Goal: Task Accomplishment & Management: Complete application form

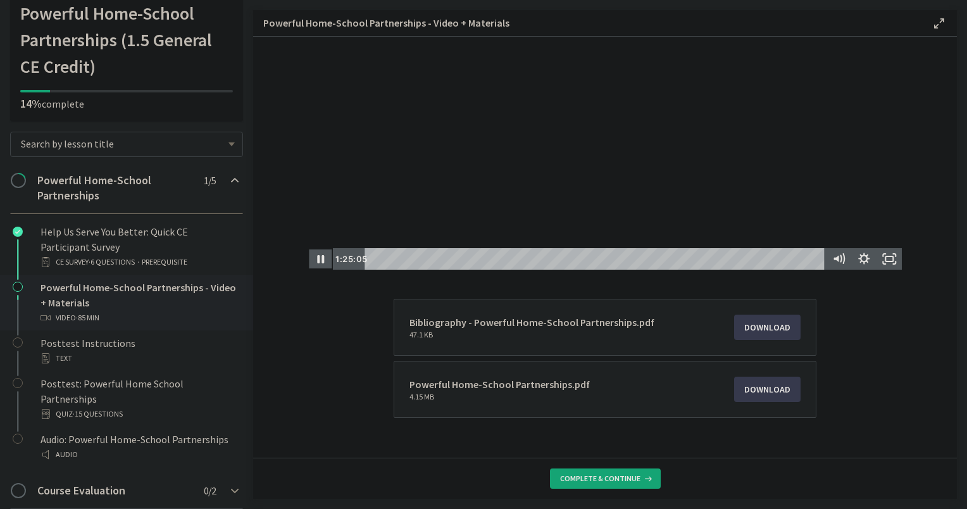
scroll to position [122, 0]
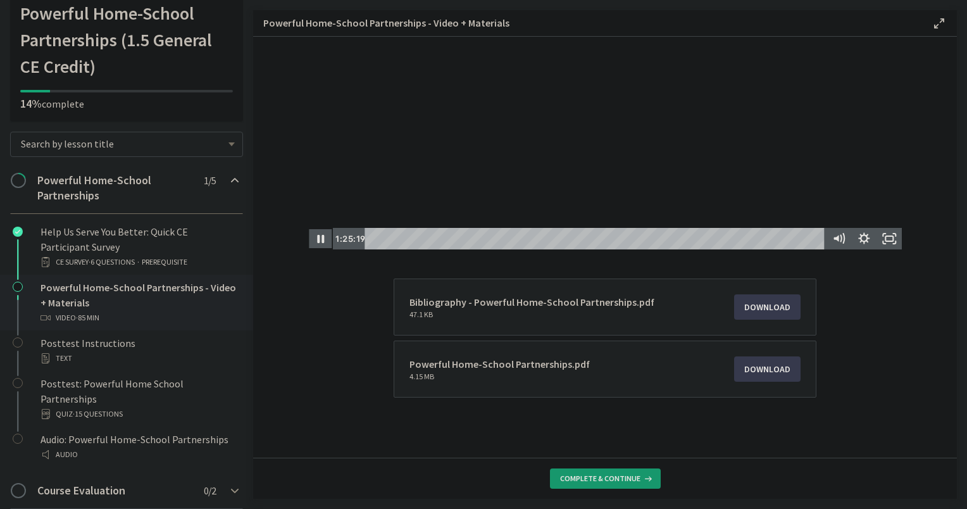
click at [582, 481] on span "Complete & continue" at bounding box center [600, 478] width 80 height 10
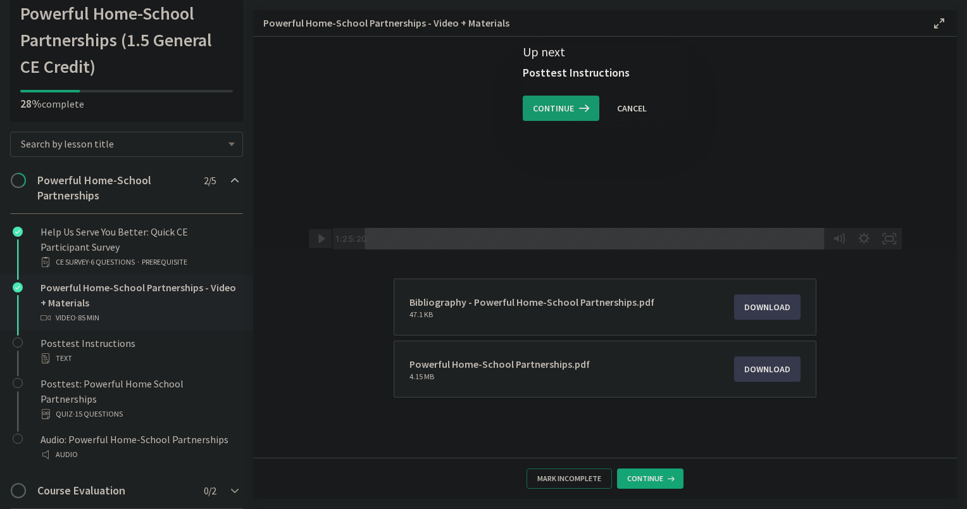
click at [536, 107] on span "Continue" at bounding box center [553, 108] width 41 height 15
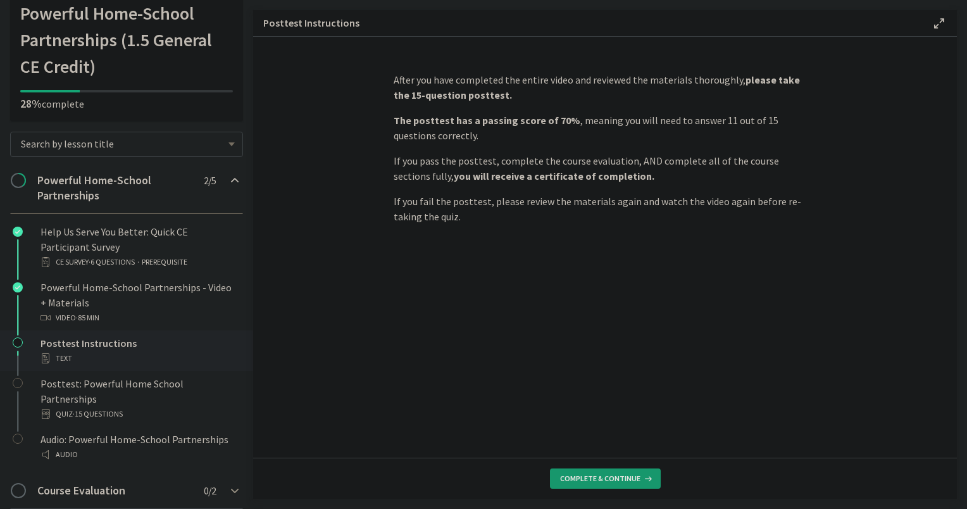
click at [587, 479] on span "Complete & continue" at bounding box center [600, 478] width 80 height 10
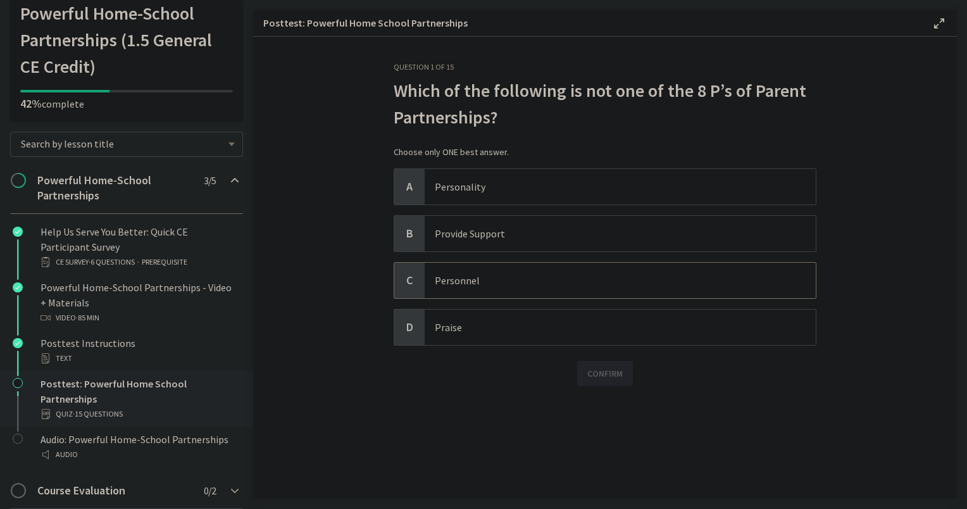
click at [510, 279] on p "Personnel" at bounding box center [608, 280] width 346 height 15
click at [603, 379] on span "Confirm" at bounding box center [604, 373] width 35 height 15
click at [596, 437] on span "Next" at bounding box center [605, 440] width 21 height 15
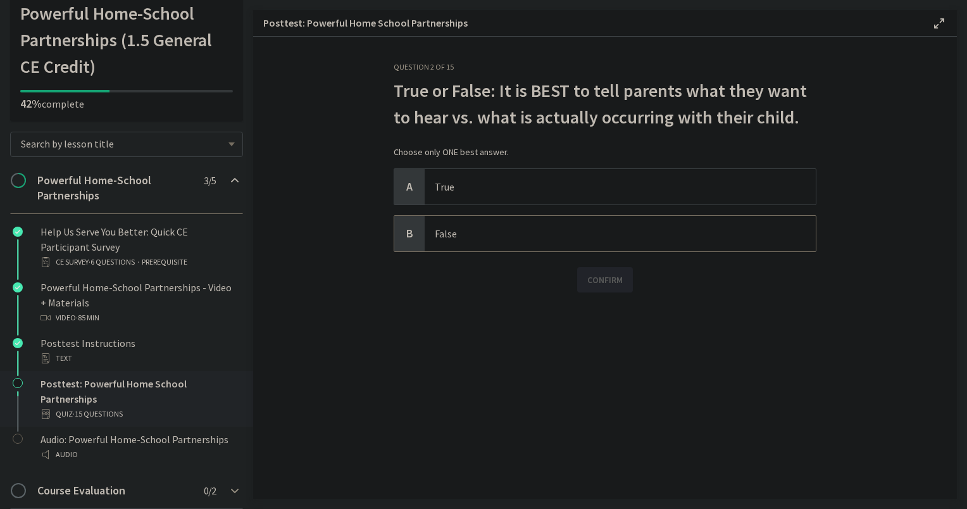
click at [453, 242] on span "False" at bounding box center [620, 233] width 391 height 35
click at [597, 277] on span "Confirm" at bounding box center [604, 279] width 35 height 15
click at [611, 337] on button "Next" at bounding box center [605, 346] width 41 height 25
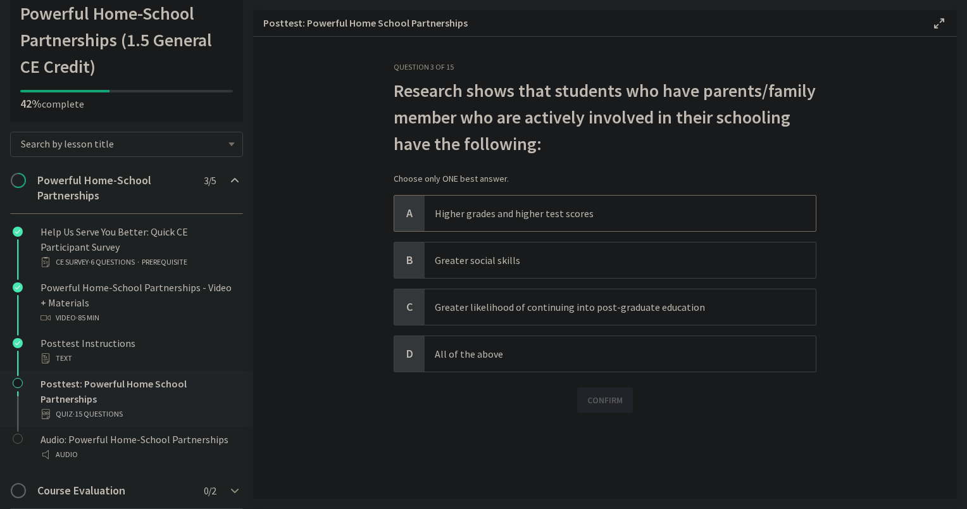
click at [488, 223] on span "Higher grades and higher test scores" at bounding box center [620, 213] width 391 height 35
click at [462, 352] on p "All of the above" at bounding box center [608, 353] width 346 height 15
click at [623, 404] on span "Confirm" at bounding box center [604, 399] width 35 height 15
click at [606, 468] on span "Next" at bounding box center [605, 467] width 21 height 15
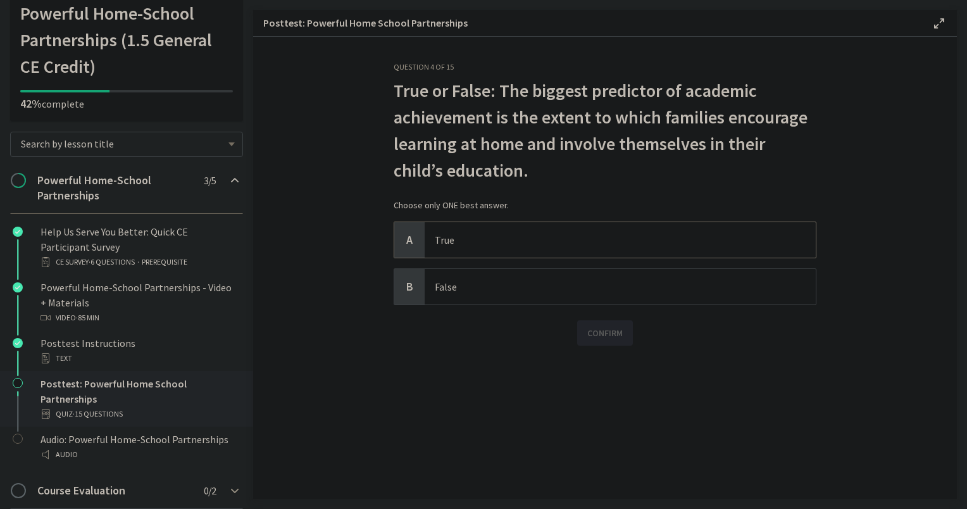
click at [433, 239] on span "True" at bounding box center [620, 239] width 391 height 35
click at [595, 335] on span "Confirm" at bounding box center [604, 332] width 35 height 15
click at [602, 403] on span "Next" at bounding box center [605, 399] width 21 height 15
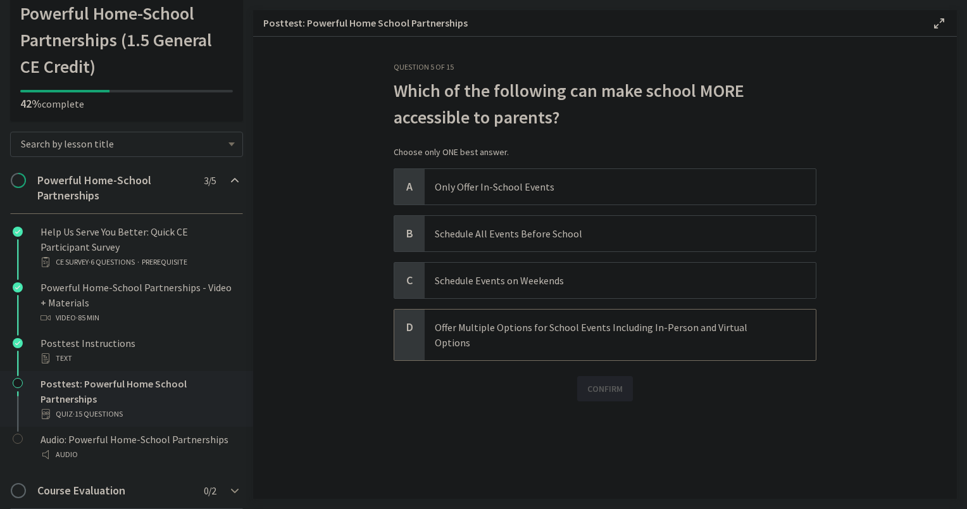
click at [451, 330] on p "Offer Multiple Options for School Events Including In-Person and Virtual Options" at bounding box center [608, 335] width 346 height 30
click at [584, 376] on button "Confirm" at bounding box center [605, 388] width 56 height 25
click at [603, 448] on span "Next" at bounding box center [605, 455] width 21 height 15
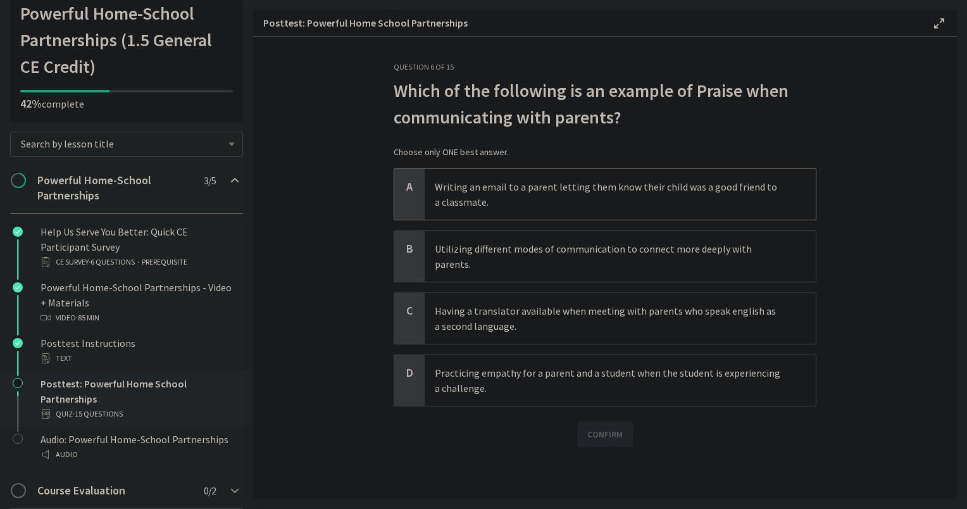
click at [513, 193] on p "Writing an email to a parent letting them know their child was a good friend to…" at bounding box center [608, 194] width 346 height 30
click at [613, 427] on span "Confirm" at bounding box center [604, 434] width 35 height 15
click at [596, 494] on span "Next" at bounding box center [605, 501] width 21 height 15
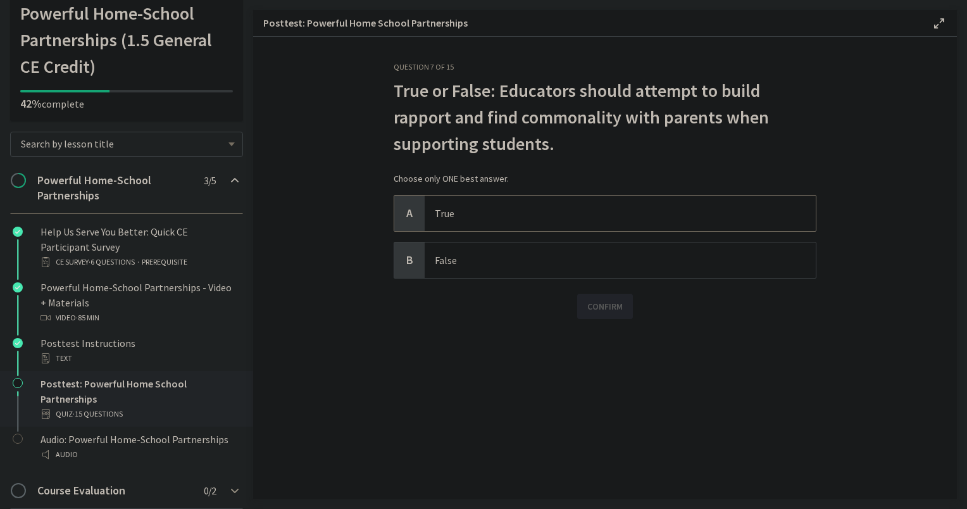
click at [456, 222] on span "True" at bounding box center [620, 213] width 391 height 35
click at [588, 311] on span "Confirm" at bounding box center [604, 306] width 35 height 15
click at [599, 373] on span "Next" at bounding box center [605, 373] width 21 height 15
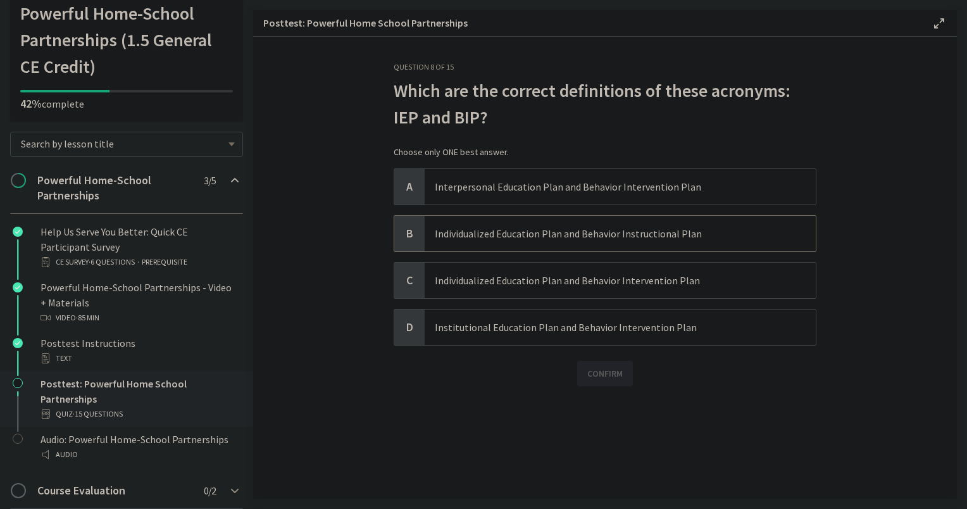
click at [481, 234] on p "Individualized Education Plan and Behavior Instructional Plan" at bounding box center [608, 233] width 346 height 15
click at [489, 283] on p "Individualized Education Plan and Behavior Intervention Plan" at bounding box center [608, 280] width 346 height 15
click at [588, 273] on p "Individualized Education Plan and Behavior Intervention Plan" at bounding box center [608, 280] width 346 height 15
click at [607, 382] on button "Confirm" at bounding box center [605, 373] width 56 height 25
click at [595, 446] on span "Next" at bounding box center [605, 440] width 21 height 15
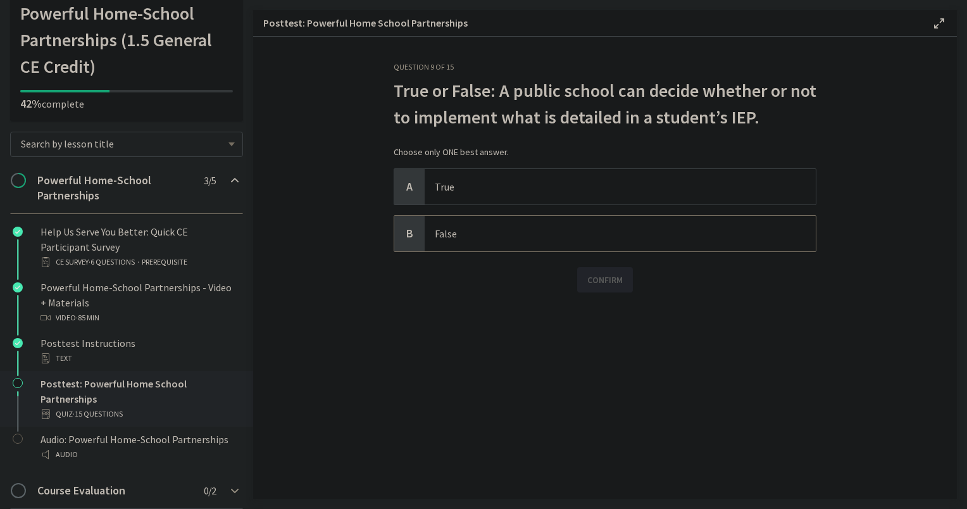
click at [446, 242] on span "False" at bounding box center [620, 233] width 391 height 35
click at [603, 289] on button "Confirm" at bounding box center [605, 279] width 56 height 25
click at [616, 352] on button "Next" at bounding box center [605, 346] width 41 height 25
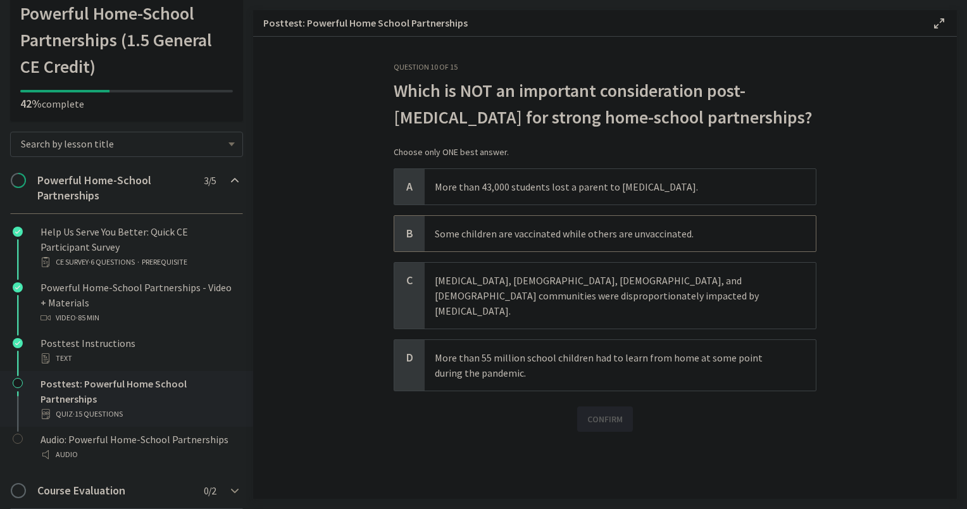
click at [429, 234] on span "Some children are vaccinated while others are unvaccinated." at bounding box center [620, 233] width 391 height 35
click at [590, 411] on span "Confirm" at bounding box center [604, 418] width 35 height 15
click at [595, 479] on span "Next" at bounding box center [605, 486] width 21 height 15
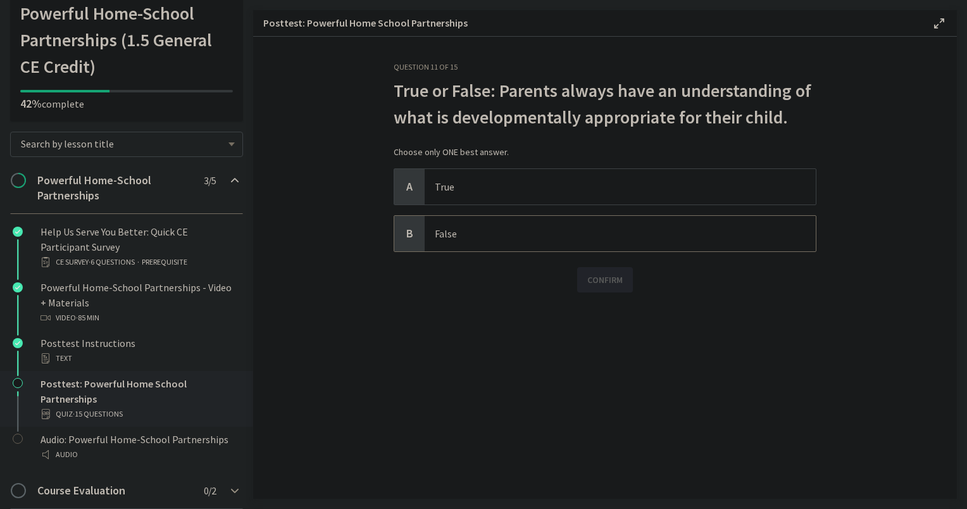
click at [518, 227] on p "False" at bounding box center [608, 233] width 346 height 15
click at [589, 273] on span "Confirm" at bounding box center [604, 279] width 35 height 15
click at [605, 353] on span "Next" at bounding box center [605, 346] width 21 height 15
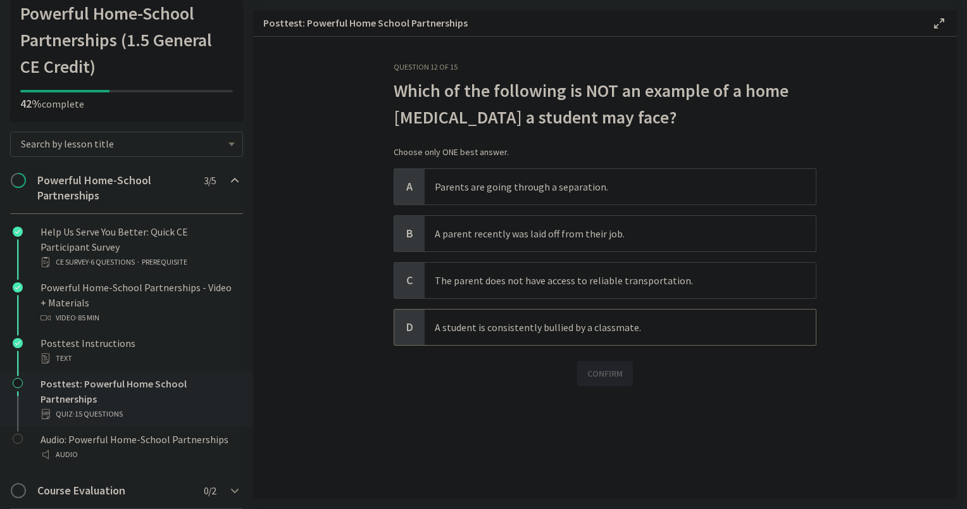
click at [519, 334] on p "A student is consistently bullied by a classmate." at bounding box center [608, 327] width 346 height 15
click at [593, 371] on span "Confirm" at bounding box center [604, 373] width 35 height 15
click at [586, 441] on button "Next" at bounding box center [605, 440] width 41 height 25
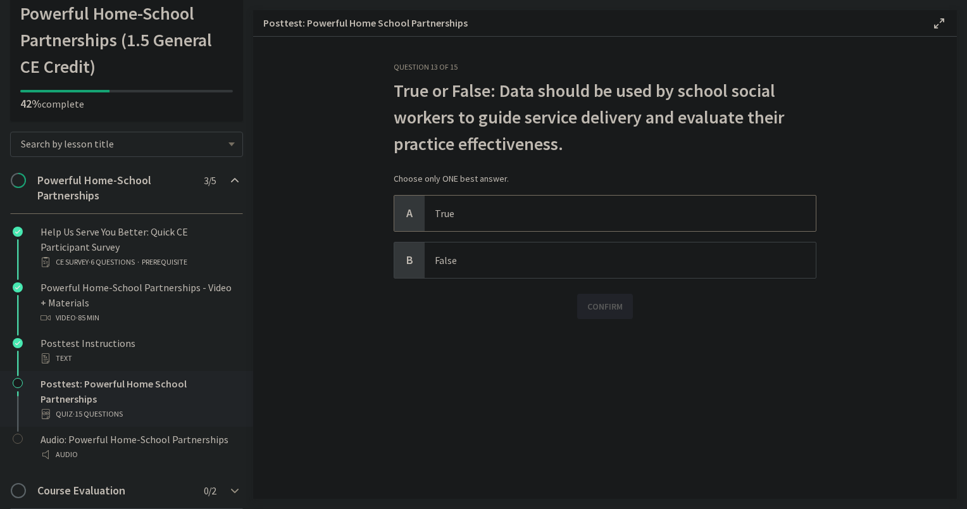
click at [463, 220] on p "True" at bounding box center [608, 213] width 346 height 15
click at [587, 315] on button "Confirm" at bounding box center [605, 306] width 56 height 25
click at [594, 377] on button "Next" at bounding box center [605, 373] width 41 height 25
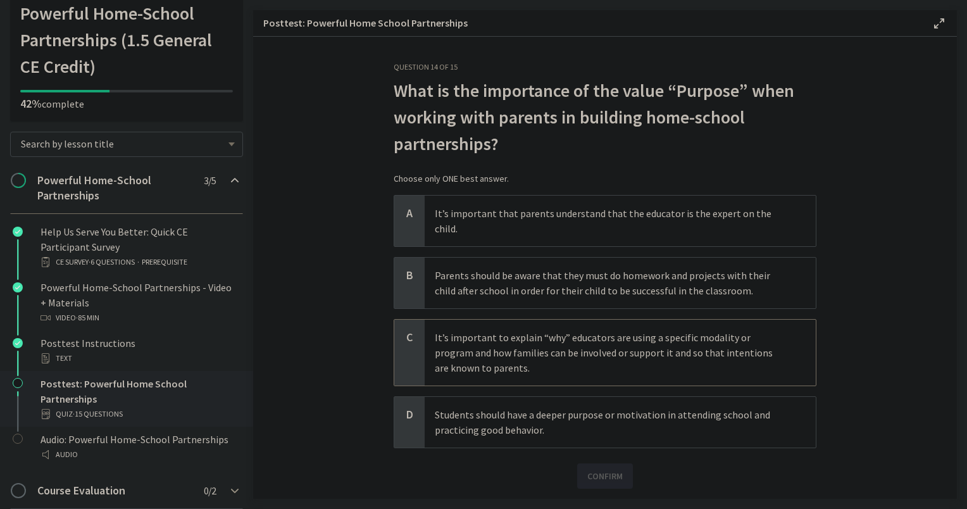
click at [466, 356] on p "It’s important to explain “why” educators are using a specific modality or prog…" at bounding box center [608, 353] width 346 height 46
click at [599, 468] on span "Confirm" at bounding box center [604, 475] width 35 height 15
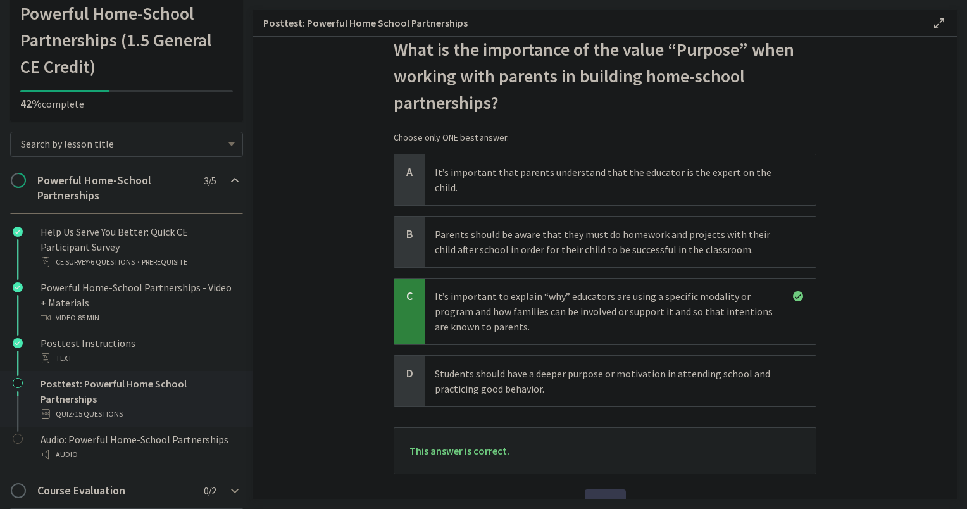
scroll to position [63, 0]
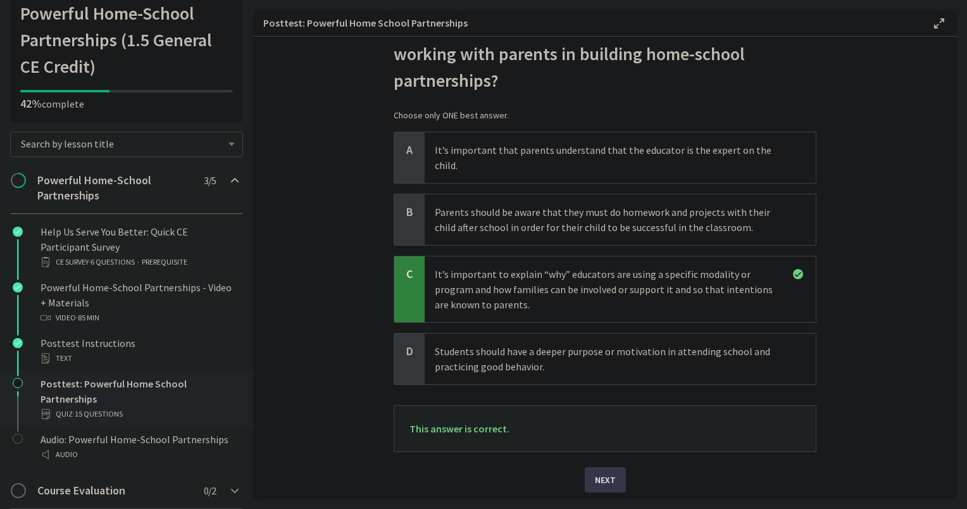
click at [617, 467] on button "Next" at bounding box center [605, 479] width 41 height 25
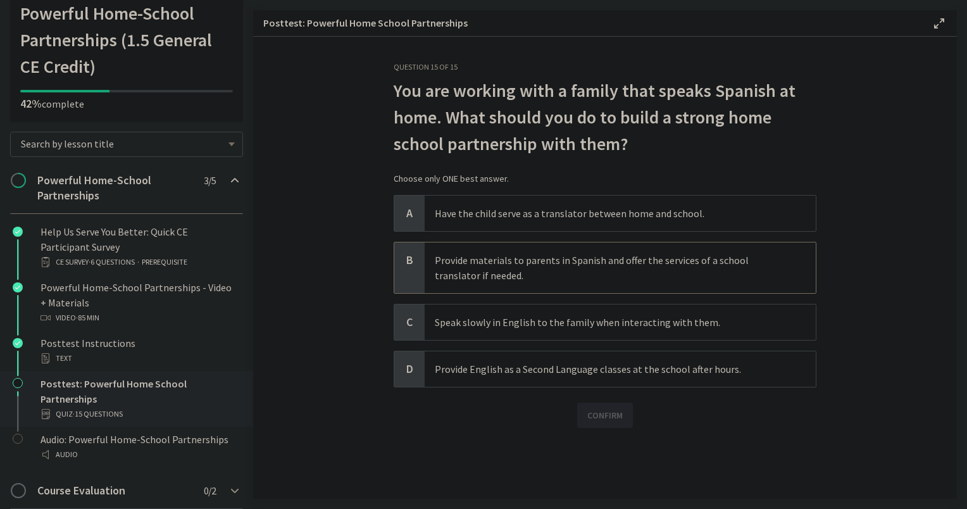
click at [453, 283] on span "Provide materials to parents in Spanish and offer the services of a school tran…" at bounding box center [620, 267] width 391 height 51
click at [606, 422] on button "Confirm" at bounding box center [605, 415] width 56 height 25
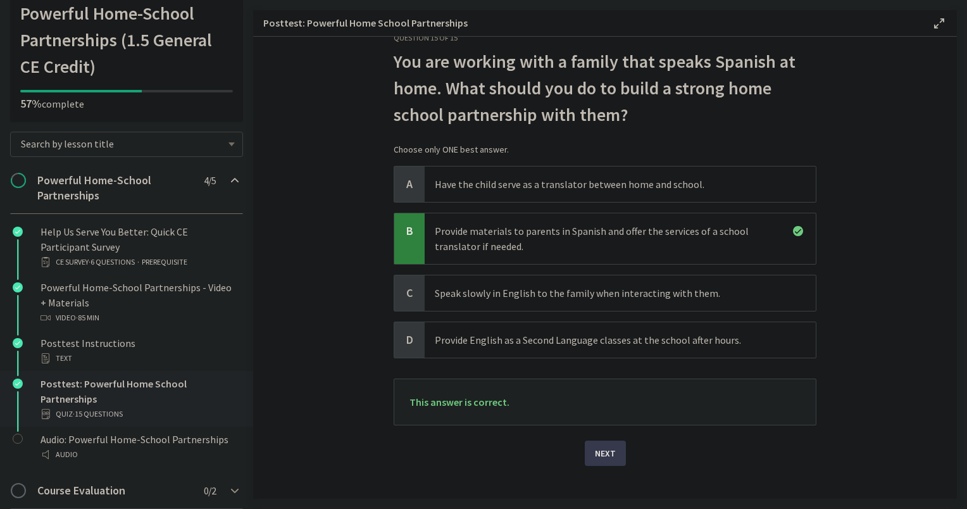
scroll to position [46, 0]
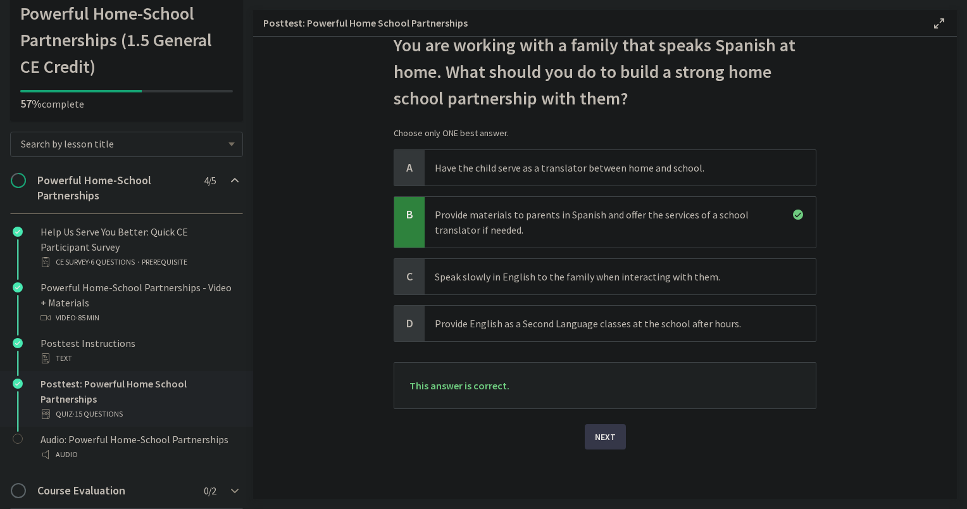
click at [603, 432] on span "Next" at bounding box center [605, 436] width 21 height 15
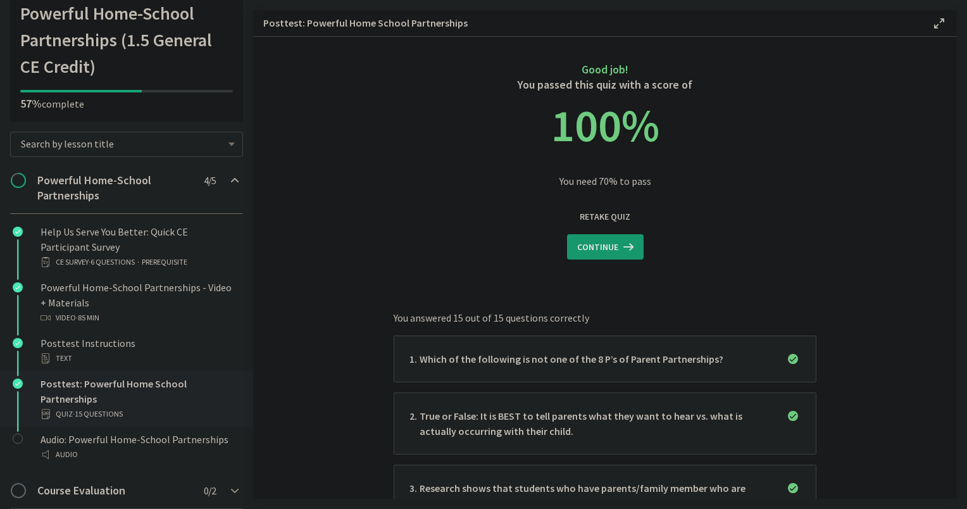
click at [611, 253] on span "Continue" at bounding box center [597, 246] width 41 height 15
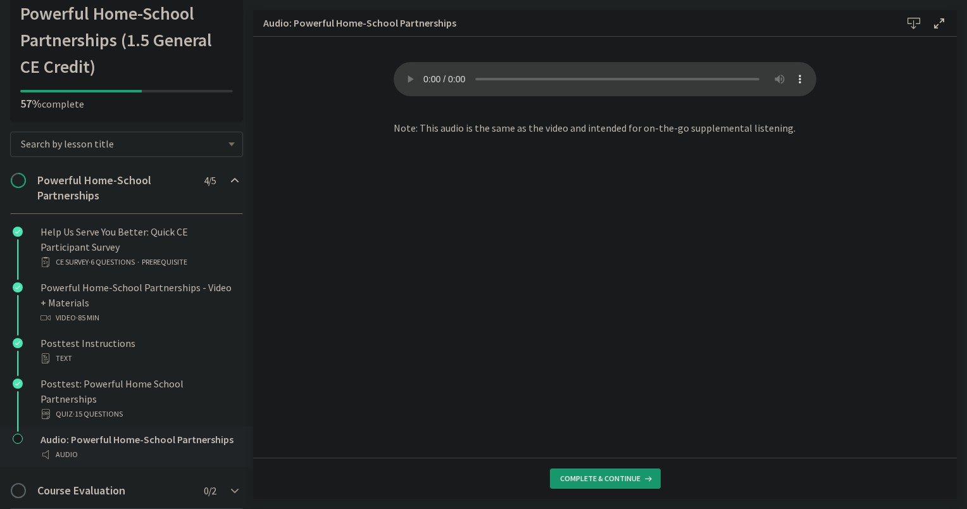
click at [573, 481] on span "Complete & continue" at bounding box center [600, 478] width 80 height 10
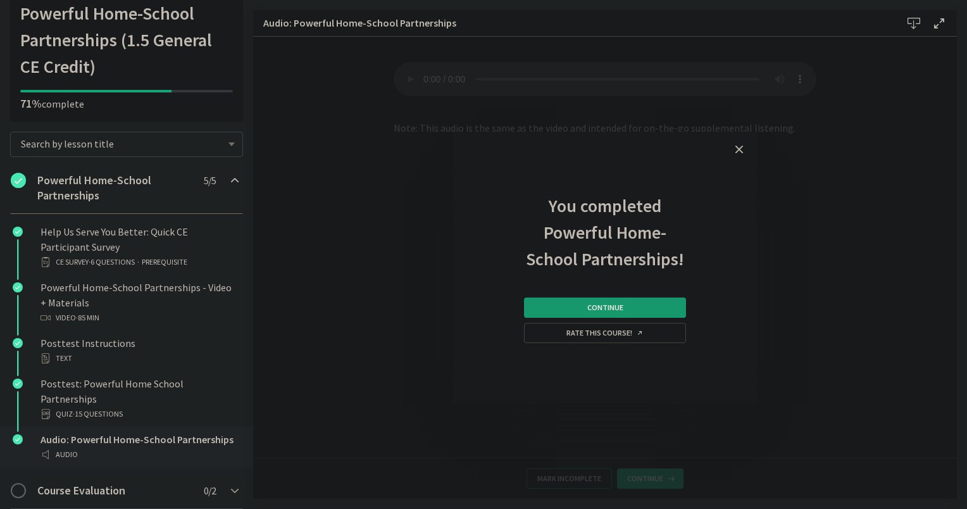
click at [542, 311] on button "Continue" at bounding box center [605, 307] width 162 height 20
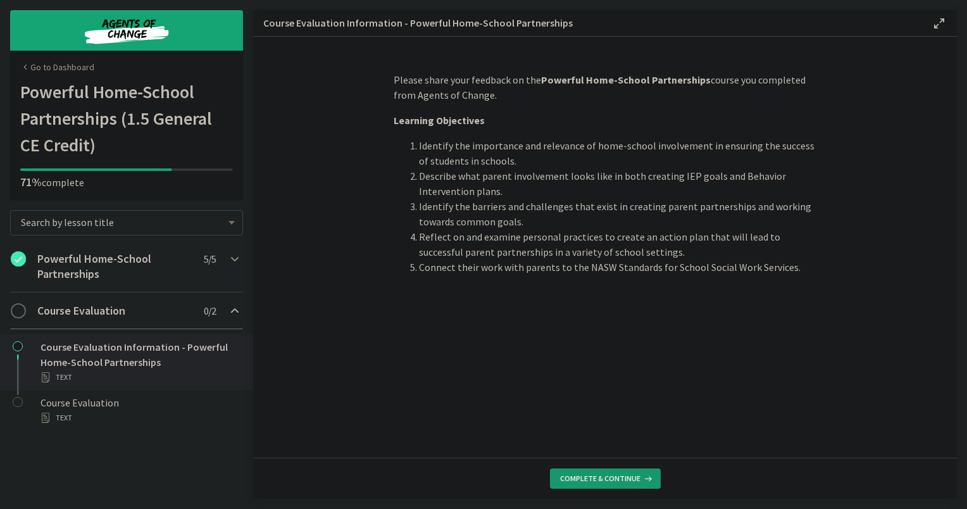
click at [586, 477] on span "Complete & continue" at bounding box center [600, 478] width 80 height 10
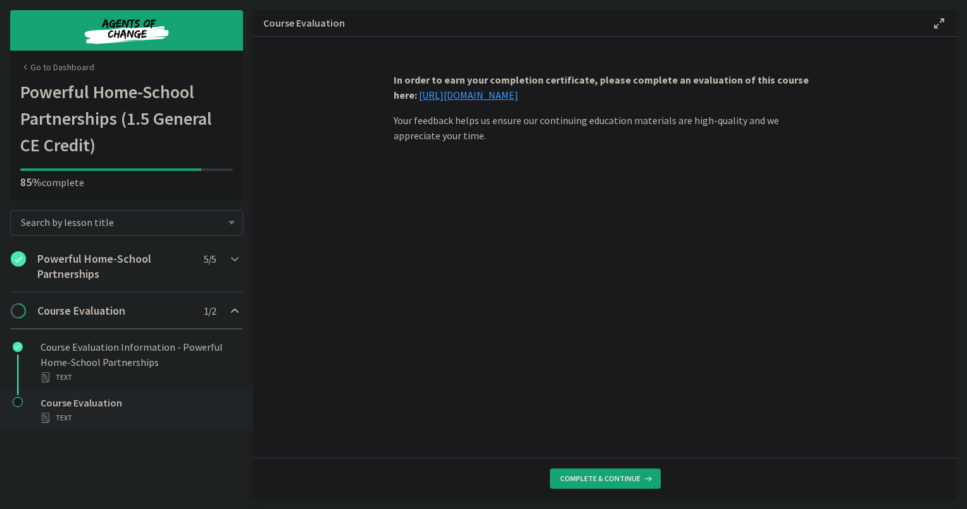
click at [461, 97] on link "https://forms.gle/iBpb7zobziVS6aFEA" at bounding box center [468, 95] width 99 height 13
click at [939, 25] on icon at bounding box center [939, 23] width 15 height 15
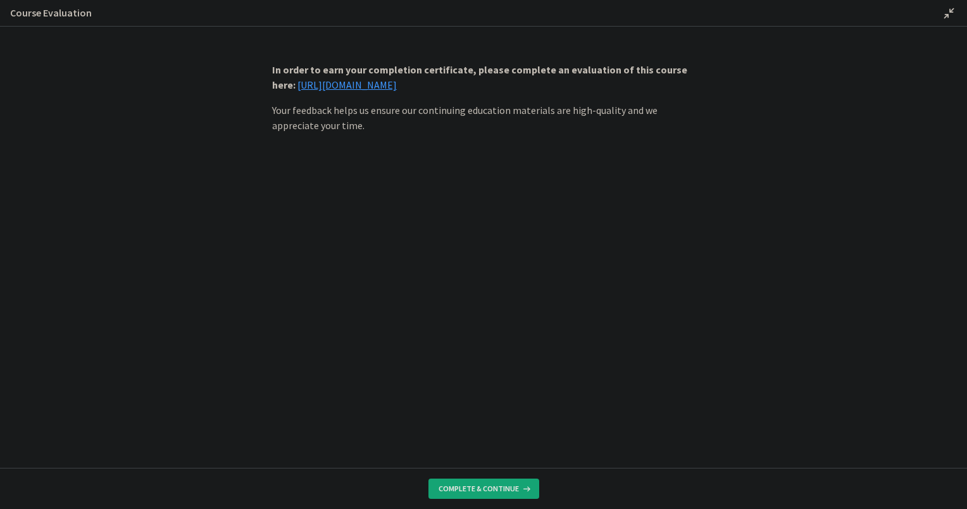
click at [938, 23] on div "Course Evaluation Disable fullscreen" at bounding box center [483, 13] width 967 height 27
click at [946, 13] on icon at bounding box center [949, 13] width 15 height 15
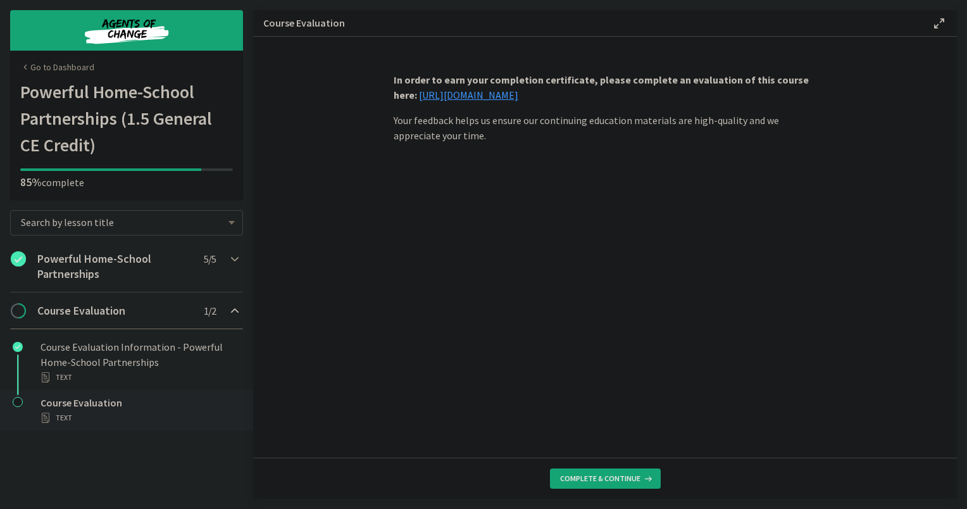
click at [123, 20] on img "Chapters" at bounding box center [127, 30] width 152 height 30
click at [31, 66] on link "Go to Dashboard" at bounding box center [57, 67] width 74 height 13
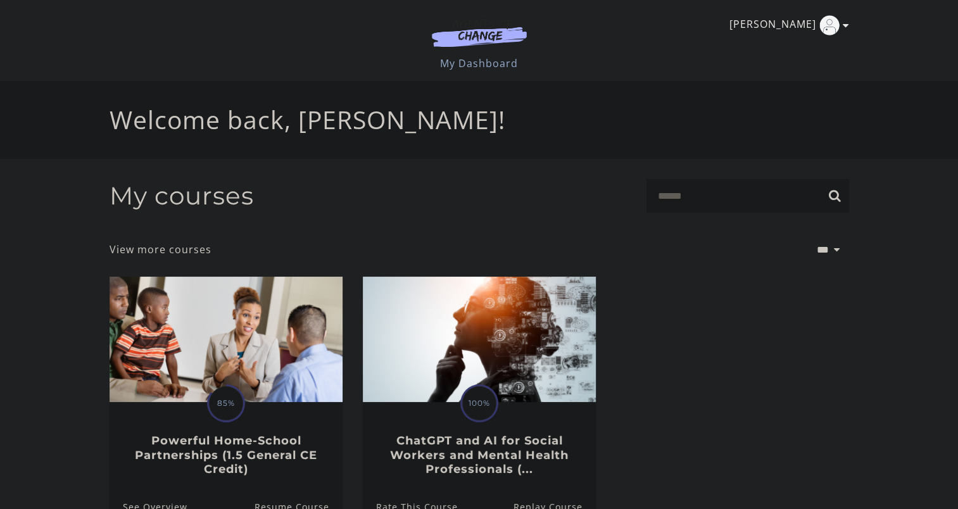
click at [838, 20] on link "Hannah R" at bounding box center [785, 25] width 113 height 20
click at [772, 51] on link "My Account" at bounding box center [796, 46] width 111 height 22
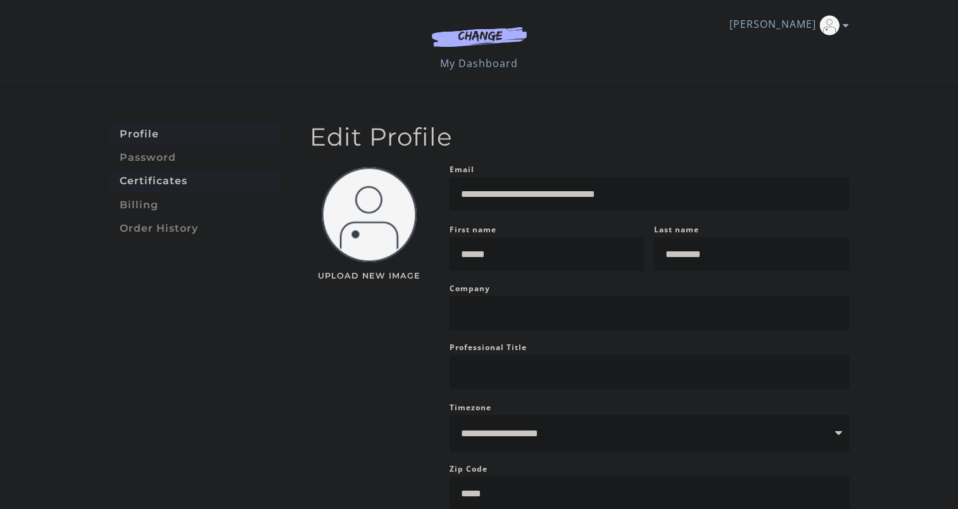
click at [141, 184] on link "Certificates" at bounding box center [195, 181] width 170 height 23
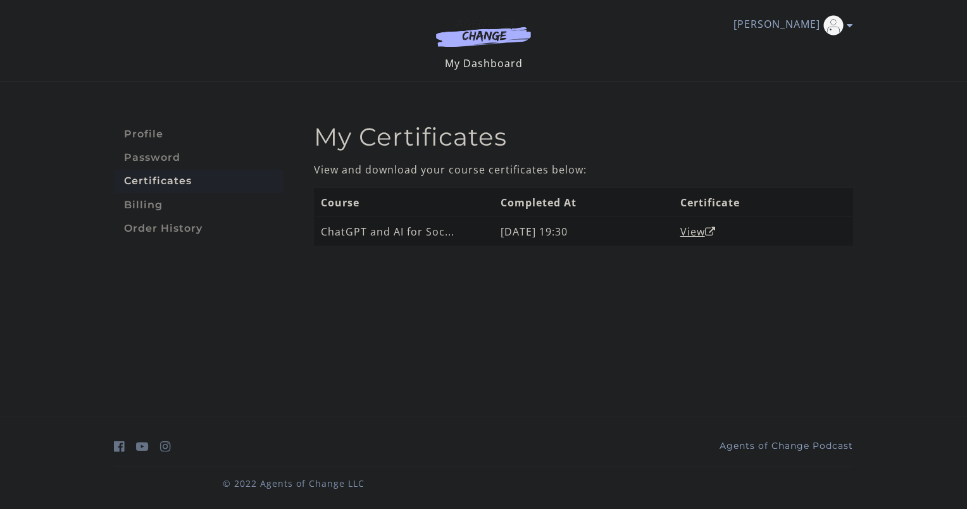
click at [499, 58] on link "My Dashboard" at bounding box center [484, 63] width 78 height 14
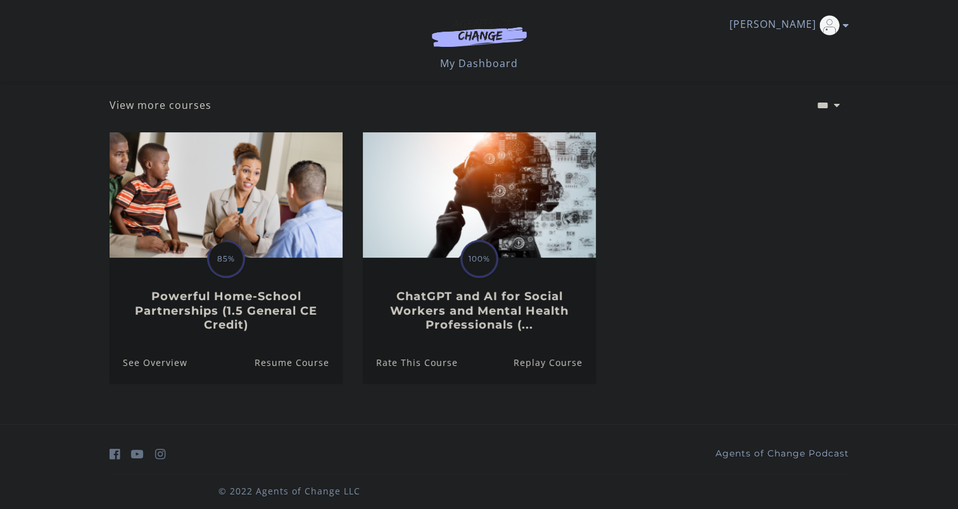
scroll to position [73, 0]
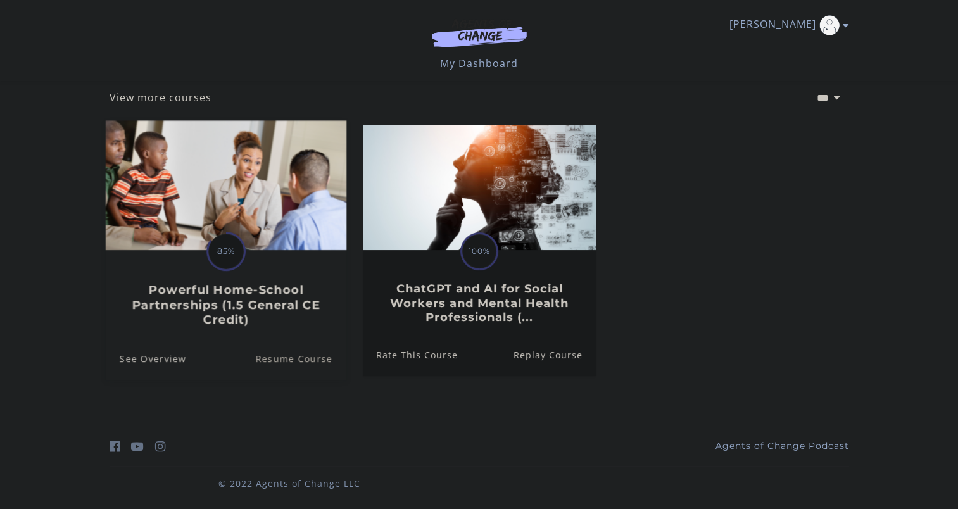
click at [313, 363] on link "Resume Course" at bounding box center [300, 358] width 91 height 42
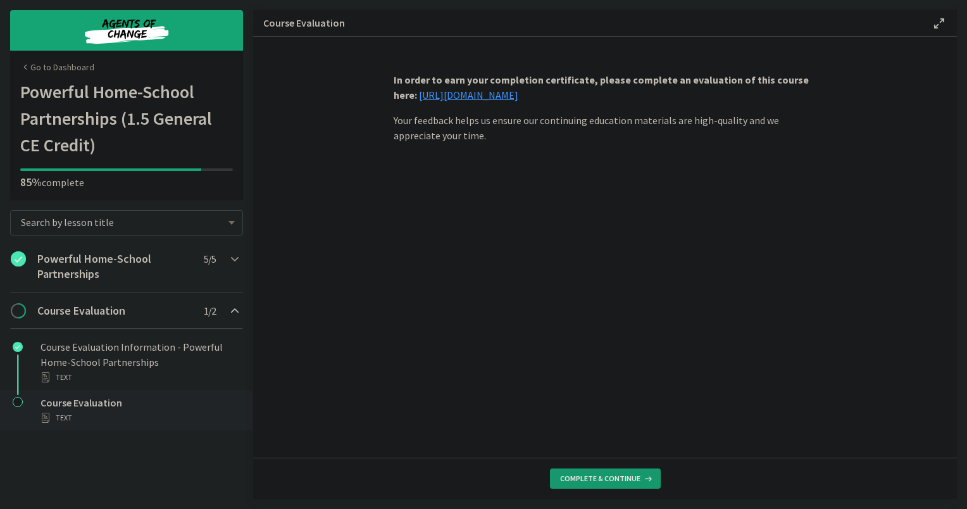
click at [600, 486] on button "Complete & continue" at bounding box center [605, 478] width 111 height 20
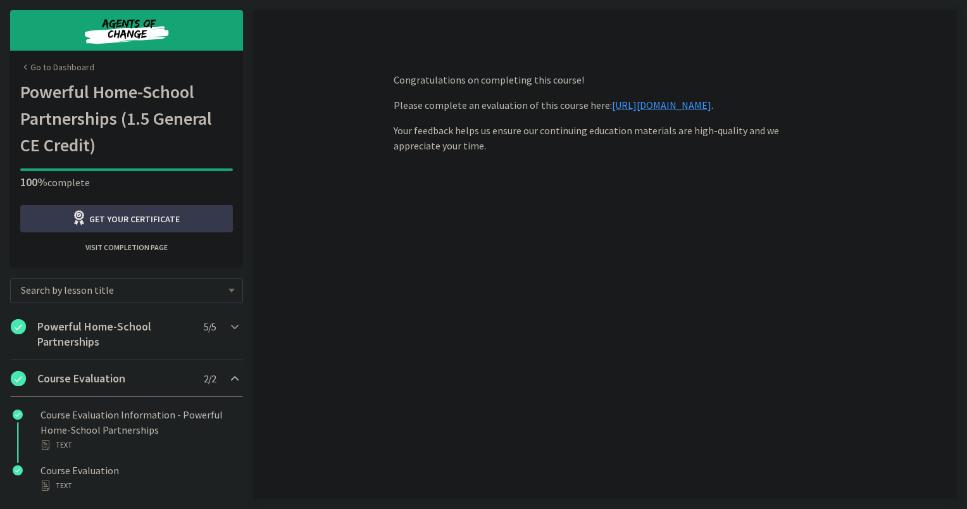
drag, startPoint x: 41, startPoint y: 67, endPoint x: 48, endPoint y: 65, distance: 7.8
click at [41, 67] on link "Go to Dashboard" at bounding box center [57, 67] width 74 height 13
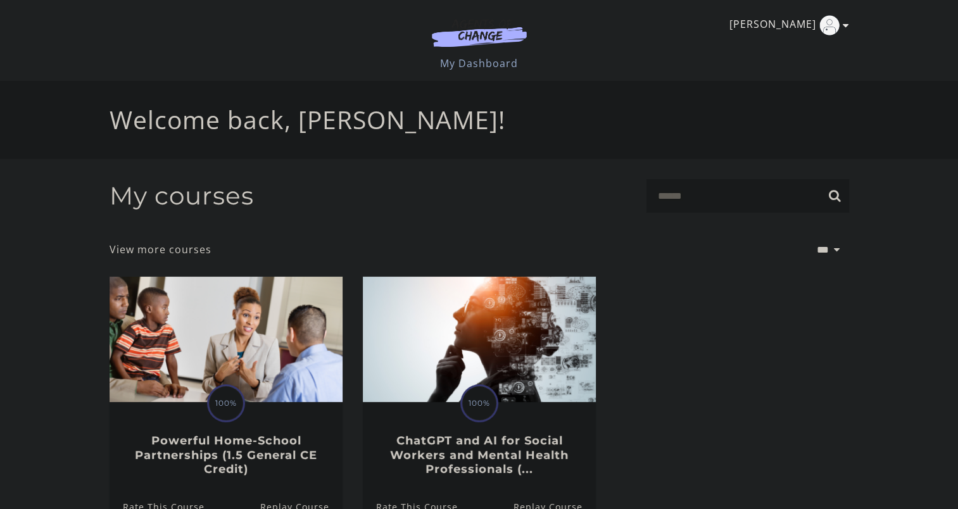
click at [841, 21] on link "[PERSON_NAME]" at bounding box center [785, 25] width 113 height 20
click at [790, 51] on link "My Account" at bounding box center [796, 46] width 111 height 22
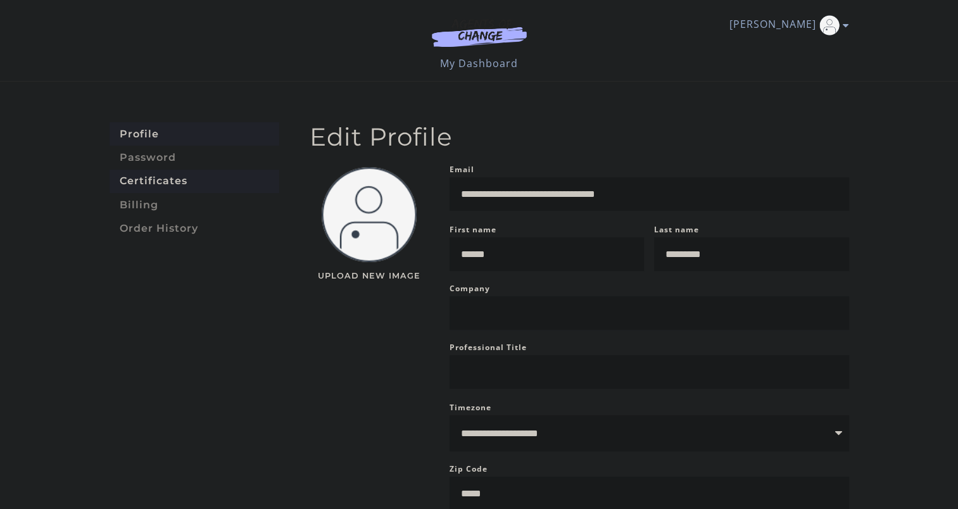
click at [154, 185] on link "Certificates" at bounding box center [195, 181] width 170 height 23
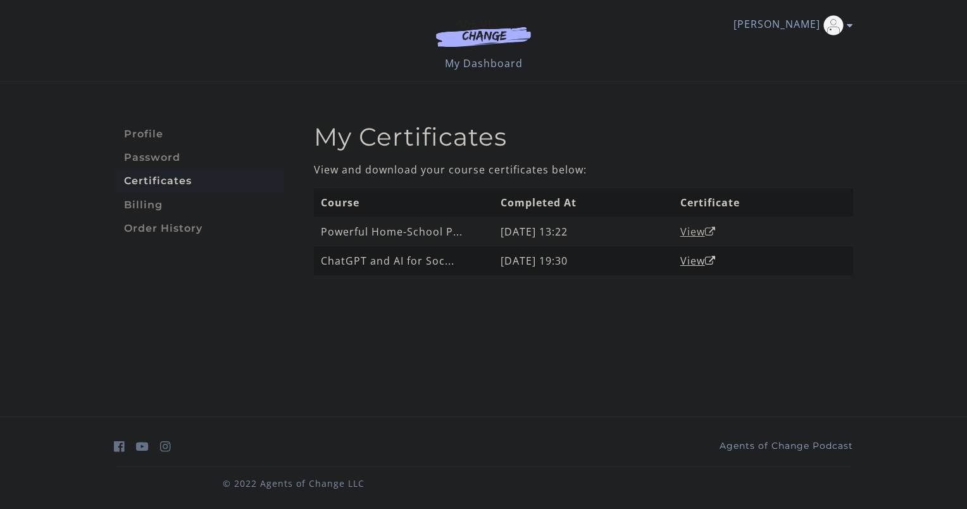
click at [691, 230] on link "View" at bounding box center [697, 232] width 35 height 14
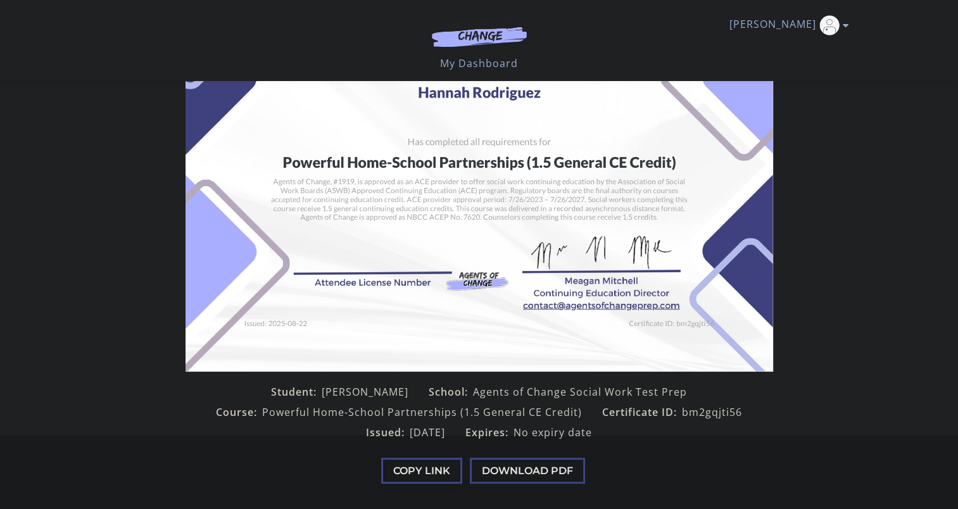
scroll to position [72, 0]
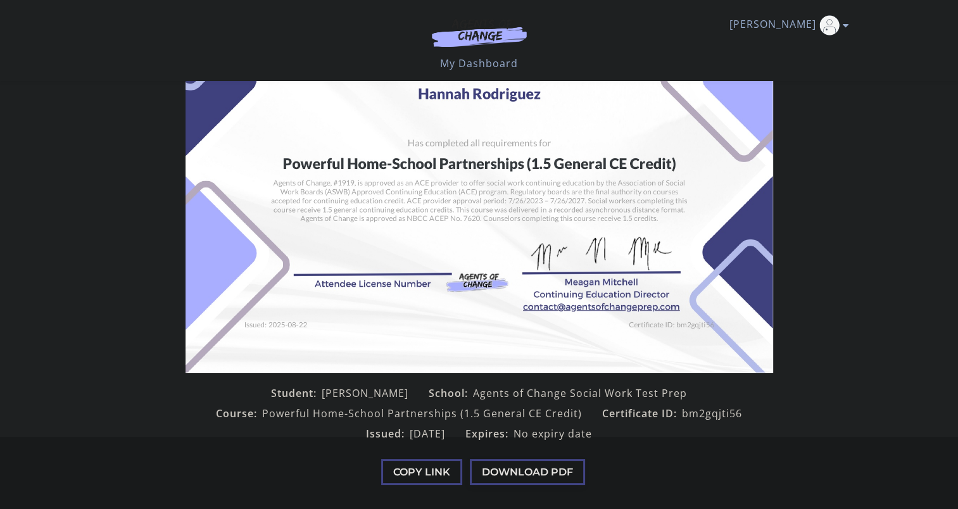
click at [503, 470] on button "Download PDF" at bounding box center [527, 472] width 115 height 26
